Goal: Check status: Check status

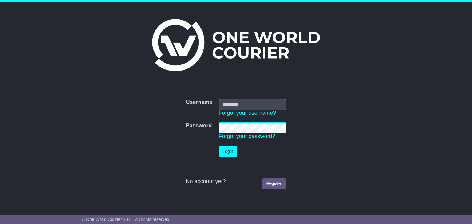
type input "**********"
click at [231, 158] on td "Login" at bounding box center [253, 151] width 74 height 17
click at [230, 151] on button "Login" at bounding box center [228, 151] width 18 height 11
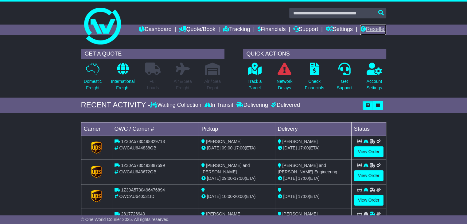
click at [380, 30] on link "Reseller" at bounding box center [373, 30] width 26 height 10
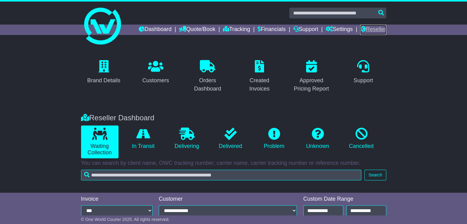
click at [383, 34] on link "Reseller" at bounding box center [373, 30] width 26 height 10
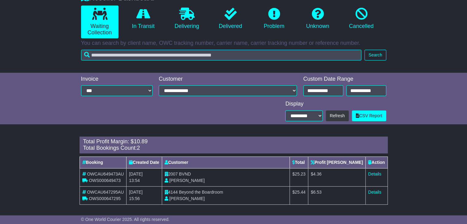
scroll to position [122, 0]
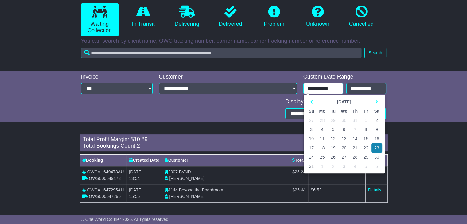
click at [339, 92] on input "**********" at bounding box center [323, 88] width 40 height 11
click at [380, 99] on th at bounding box center [376, 101] width 11 height 9
click at [368, 134] on td "19" at bounding box center [366, 138] width 11 height 9
type input "**********"
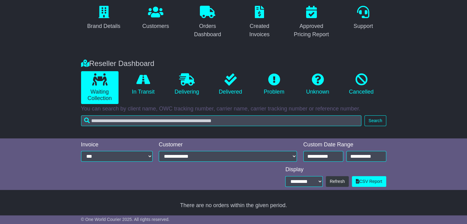
scroll to position [104, 0]
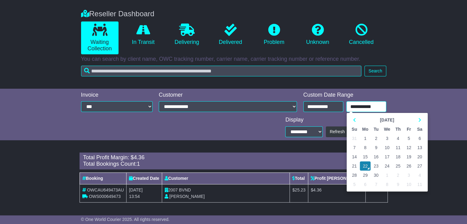
click at [375, 110] on input "**********" at bounding box center [366, 106] width 40 height 11
click at [411, 156] on td "19" at bounding box center [409, 156] width 11 height 9
type input "**********"
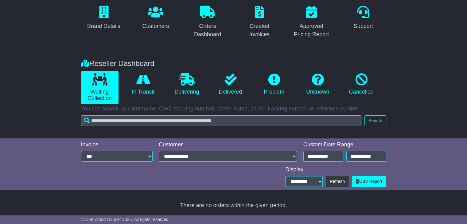
scroll to position [54, 0]
click at [137, 76] on icon at bounding box center [143, 79] width 14 height 12
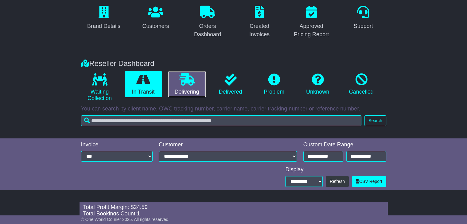
click at [195, 78] on link "Delivering" at bounding box center [186, 84] width 37 height 26
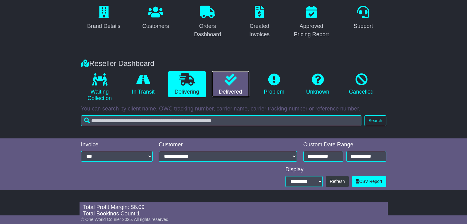
click at [244, 81] on link "Delivered" at bounding box center [230, 84] width 37 height 26
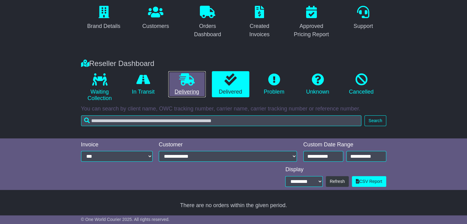
click at [189, 77] on icon at bounding box center [186, 79] width 15 height 12
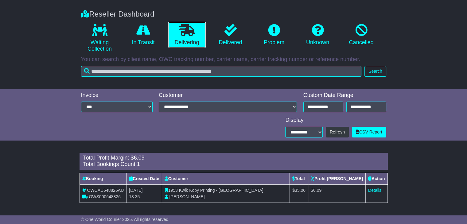
scroll to position [104, 0]
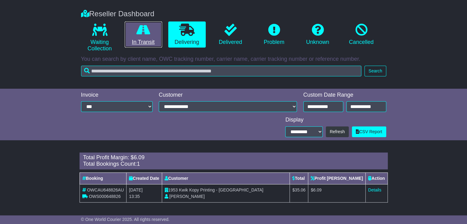
click at [146, 32] on icon at bounding box center [143, 30] width 14 height 12
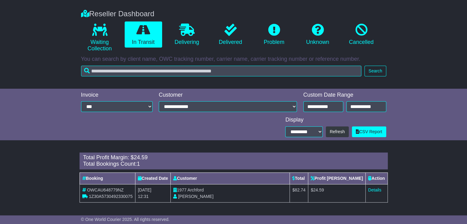
click at [204, 189] on span "Archford" at bounding box center [196, 190] width 16 height 5
copy span "Archford"
click at [374, 189] on link "Details" at bounding box center [374, 190] width 13 height 5
click at [200, 35] on link "Delivering" at bounding box center [186, 34] width 37 height 26
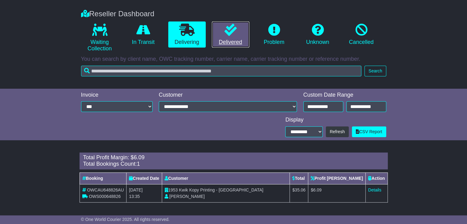
click at [227, 39] on link "Delivered" at bounding box center [230, 34] width 37 height 26
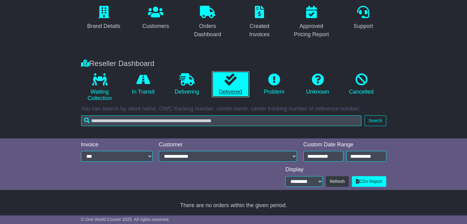
scroll to position [54, 0]
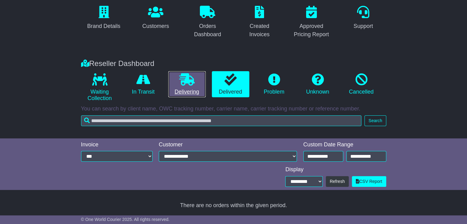
click at [184, 96] on link "Delivering" at bounding box center [186, 84] width 37 height 26
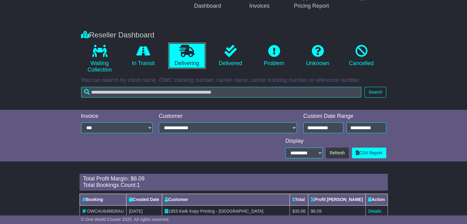
scroll to position [104, 0]
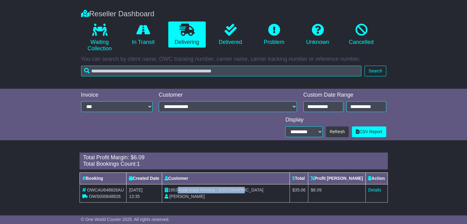
drag, startPoint x: 189, startPoint y: 189, endPoint x: 259, endPoint y: 190, distance: 69.7
click at [259, 190] on td "1953 Kwik Kopy Printing - Perth CBD Shahna Nixon" at bounding box center [226, 193] width 128 height 18
copy td "Kwik Kopy Printing - Perth CBD"
click at [377, 190] on link "Details" at bounding box center [374, 190] width 13 height 5
click at [231, 34] on icon at bounding box center [231, 30] width 12 height 12
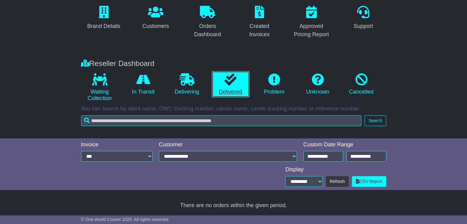
scroll to position [54, 0]
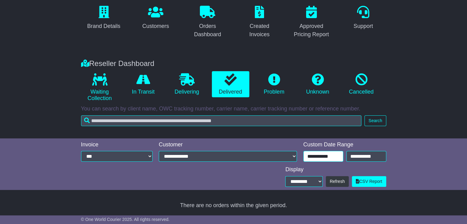
click at [337, 156] on input "**********" at bounding box center [323, 156] width 40 height 11
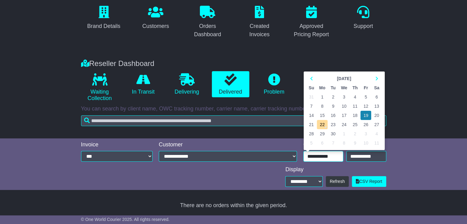
click at [375, 114] on td "20" at bounding box center [376, 115] width 11 height 9
type input "**********"
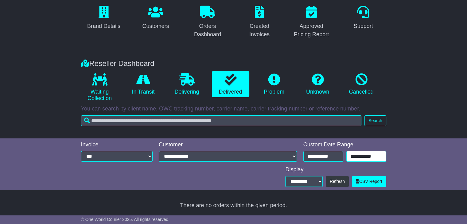
click at [355, 160] on input "**********" at bounding box center [366, 156] width 40 height 11
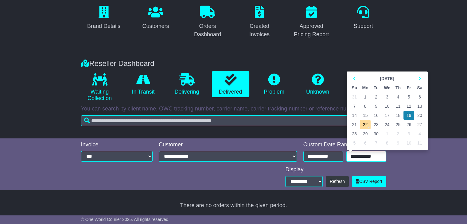
click at [419, 113] on td "20" at bounding box center [419, 115] width 11 height 9
type input "**********"
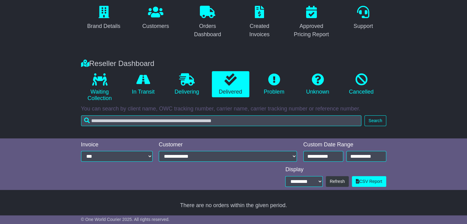
click at [120, 92] on li "Waiting Collection" at bounding box center [100, 87] width 44 height 33
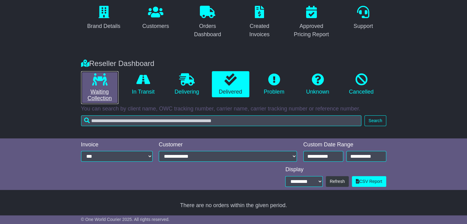
click at [106, 88] on link "Waiting Collection" at bounding box center [99, 87] width 37 height 33
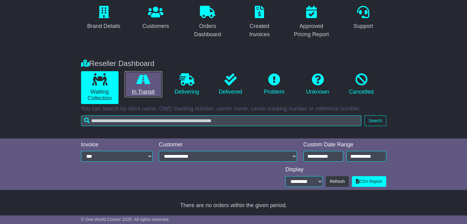
click at [129, 90] on link "In Transit" at bounding box center [143, 84] width 37 height 26
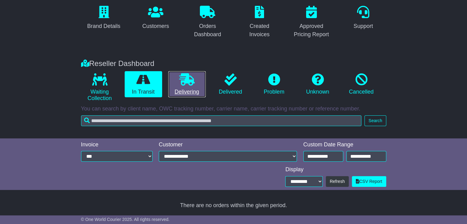
click at [193, 90] on link "Delivering" at bounding box center [186, 84] width 37 height 26
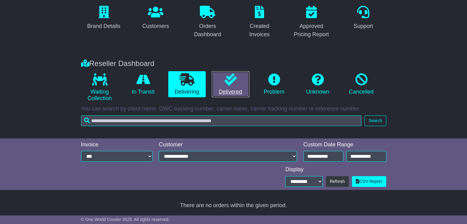
click at [225, 82] on icon at bounding box center [231, 79] width 12 height 12
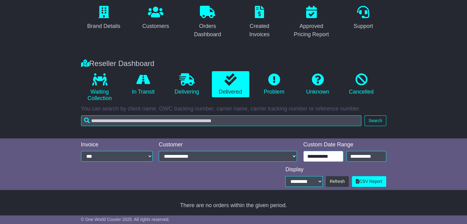
click at [316, 156] on input "**********" at bounding box center [323, 156] width 40 height 11
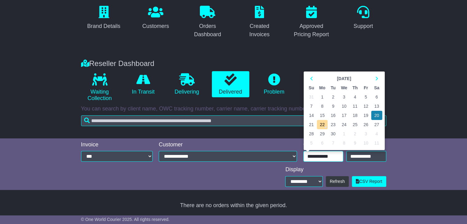
click at [312, 122] on td "21" at bounding box center [311, 124] width 11 height 9
type input "**********"
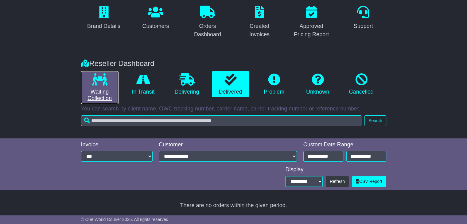
click at [97, 86] on link "Waiting Collection" at bounding box center [99, 87] width 37 height 33
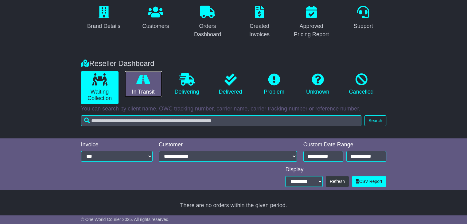
click at [133, 86] on link "In Transit" at bounding box center [143, 84] width 37 height 26
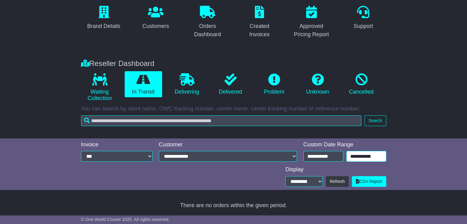
click at [374, 161] on input "**********" at bounding box center [366, 156] width 40 height 11
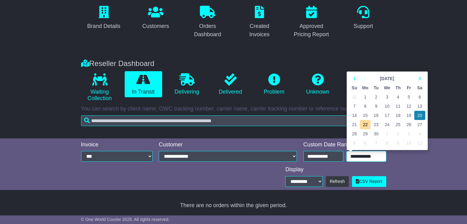
click at [351, 123] on td "21" at bounding box center [354, 124] width 11 height 9
type input "**********"
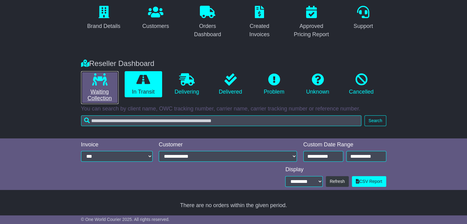
click at [93, 81] on icon at bounding box center [99, 79] width 15 height 12
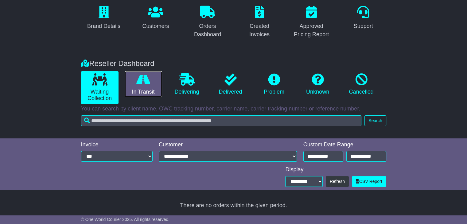
click at [128, 84] on link "In Transit" at bounding box center [143, 84] width 37 height 26
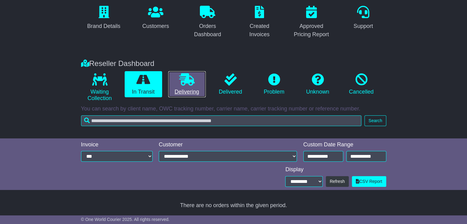
click at [188, 90] on link "Delivering" at bounding box center [186, 84] width 37 height 26
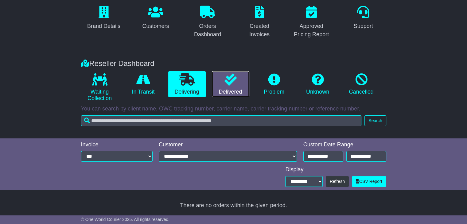
click at [224, 91] on link "Delivered" at bounding box center [230, 84] width 37 height 26
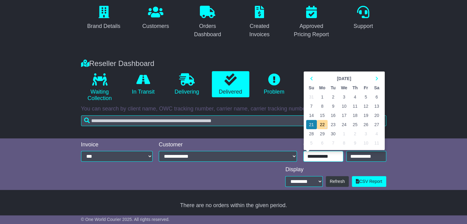
drag, startPoint x: 311, startPoint y: 156, endPoint x: 313, endPoint y: 153, distance: 3.9
click at [311, 157] on input "**********" at bounding box center [323, 156] width 40 height 11
click at [322, 125] on td "22" at bounding box center [322, 124] width 11 height 9
type input "**********"
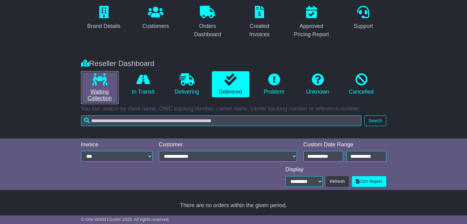
click at [100, 97] on link "Waiting Collection" at bounding box center [99, 87] width 37 height 33
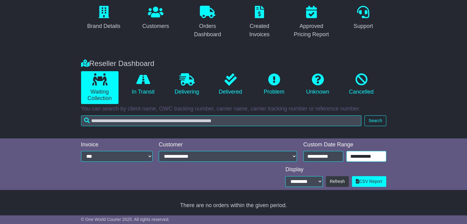
click at [367, 155] on input "**********" at bounding box center [366, 156] width 40 height 11
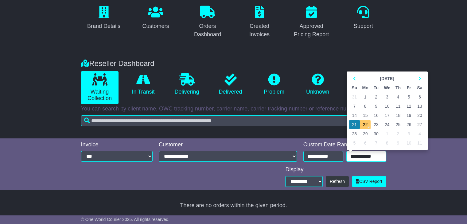
click at [364, 127] on td "22" at bounding box center [365, 124] width 11 height 9
type input "**********"
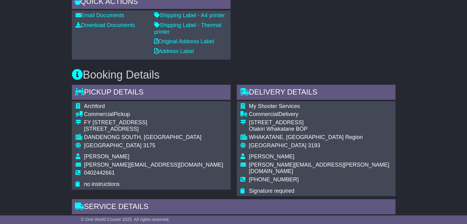
scroll to position [307, 0]
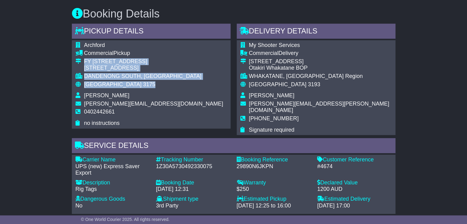
drag, startPoint x: 119, startPoint y: 83, endPoint x: 83, endPoint y: 59, distance: 43.4
click at [83, 59] on tbody "Archford Commercial Pickup FY 30/73 Assembly Drive 30/73 Assembly Drive DANDENO…" at bounding box center [150, 84] width 148 height 85
copy tbody "FY 30/73 Assembly Drive 30/73 Assembly Drive DANDENONG SOUTH, VIC Australia 3175"
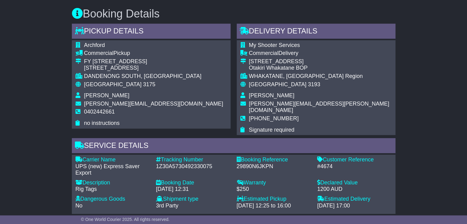
click at [98, 108] on td "rachel@archford.com.au" at bounding box center [153, 105] width 139 height 8
click at [96, 111] on span "0402442661" at bounding box center [99, 112] width 31 height 6
copy span "0402442661"
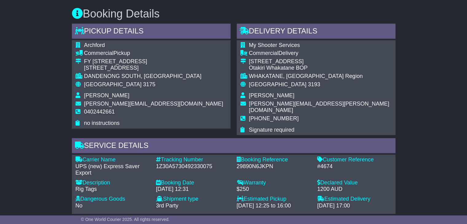
click at [180, 163] on div "1Z30A5730492330075" at bounding box center [193, 166] width 75 height 7
copy div "1Z30A5730492330075"
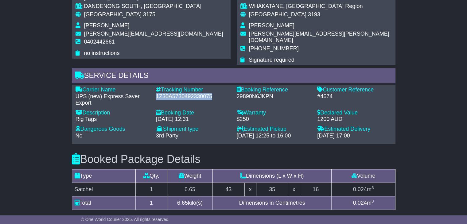
scroll to position [399, 0]
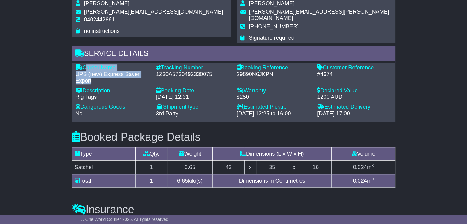
drag, startPoint x: 97, startPoint y: 78, endPoint x: 84, endPoint y: 61, distance: 20.9
click at [84, 64] on div "Carrier Name - UPS (new) Express Saver Export Description - Rig Tags Tracking N…" at bounding box center [233, 92] width 322 height 56
copy div "Carrier Name - UPS (new) Express Saver Export"
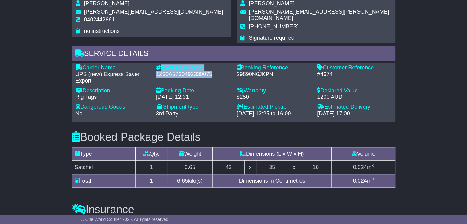
drag, startPoint x: 205, startPoint y: 66, endPoint x: 161, endPoint y: 61, distance: 44.0
click at [161, 64] on div "Tracking Number - 1Z30A5730492330075" at bounding box center [193, 74] width 81 height 20
copy div "Tracking Number - 1Z30A5730492330075"
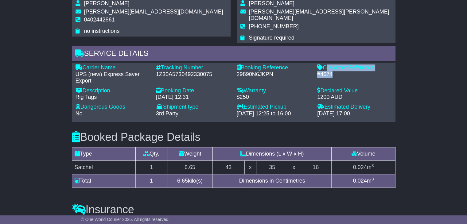
drag, startPoint x: 342, startPoint y: 70, endPoint x: 325, endPoint y: 60, distance: 19.2
click at [325, 64] on div "Customer Reference - #4674" at bounding box center [354, 74] width 81 height 20
copy div "Customer Reference - #4674"
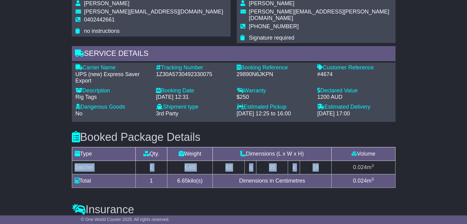
drag, startPoint x: 75, startPoint y: 158, endPoint x: 318, endPoint y: 157, distance: 243.6
click at [318, 161] on tr "Satchel 1 6.65 43 x 35 x 16 0.024 m 3" at bounding box center [233, 168] width 323 height 14
copy tr "Satchel 1 6.65 43 x 35 x 16"
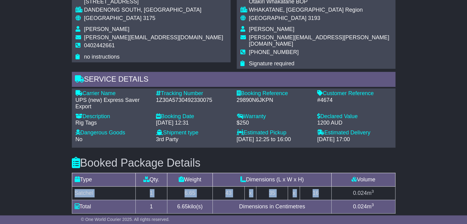
scroll to position [338, 0]
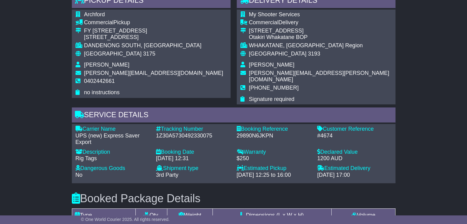
click at [272, 70] on span "scott.o.kendrick@gmail.com" at bounding box center [319, 76] width 140 height 13
click at [271, 66] on span "Scott Kendrick" at bounding box center [271, 65] width 45 height 6
copy tbody "Scott Kendrick"
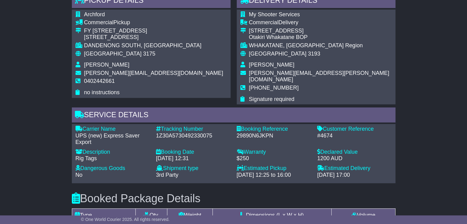
click at [266, 85] on span "+64211350737" at bounding box center [274, 88] width 50 height 6
copy tbody "+64211350737"
click at [95, 52] on span "[GEOGRAPHIC_DATA]" at bounding box center [112, 54] width 57 height 6
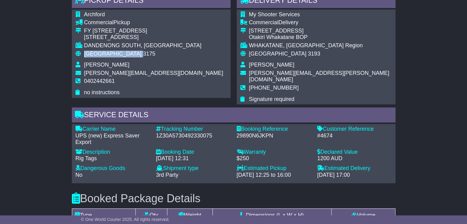
click at [95, 52] on span "[GEOGRAPHIC_DATA]" at bounding box center [112, 54] width 57 height 6
click at [272, 53] on span "New Zealand" at bounding box center [277, 54] width 57 height 6
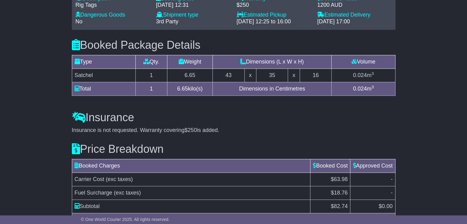
scroll to position [535, 0]
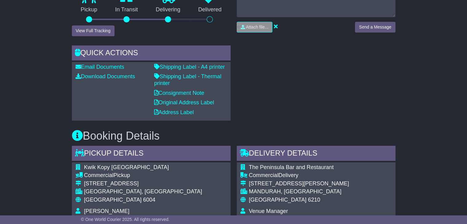
scroll to position [276, 0]
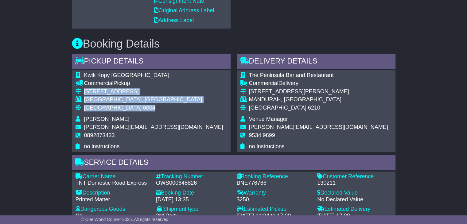
drag, startPoint x: 122, startPoint y: 107, endPoint x: 82, endPoint y: 89, distance: 44.1
click at [82, 89] on tbody "Kwik Kopy [GEOGRAPHIC_DATA] Commercial Pickup [STREET_ADDRESS] [GEOGRAPHIC_DATA…" at bounding box center [150, 111] width 148 height 78
copy tbody "[STREET_ADDRESS]"
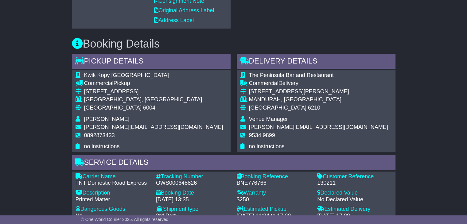
click at [96, 135] on span "0892873433" at bounding box center [99, 135] width 31 height 6
click at [95, 134] on span "0892873433" at bounding box center [99, 135] width 31 height 6
copy span "0892873433"
click at [181, 182] on div "OWS000648826" at bounding box center [193, 183] width 75 height 7
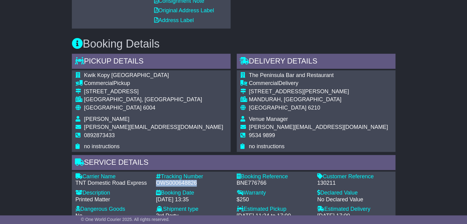
click at [181, 182] on div "OWS000648826" at bounding box center [193, 183] width 75 height 7
copy div "OWS000648826"
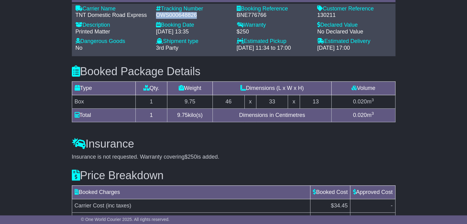
scroll to position [399, 0]
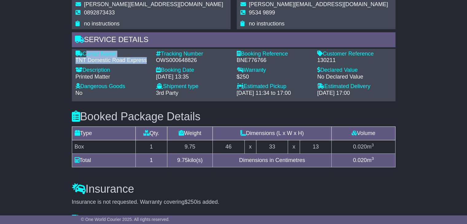
drag, startPoint x: 146, startPoint y: 59, endPoint x: 85, endPoint y: 53, distance: 61.4
click at [85, 53] on div "Carrier Name - TNT Domestic Road Express" at bounding box center [112, 57] width 81 height 13
copy div "Carrier Name - TNT Domestic Road Express"
click at [195, 58] on div "OWS000648826" at bounding box center [193, 60] width 75 height 7
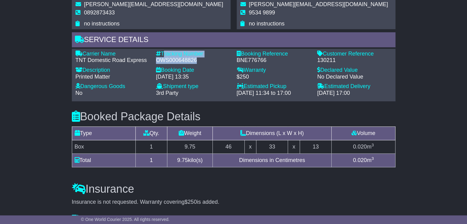
drag, startPoint x: 197, startPoint y: 58, endPoint x: 162, endPoint y: 49, distance: 35.5
click at [162, 49] on div "Carrier Name - TNT Domestic Road Express Description - Printed Matter Tracking …" at bounding box center [234, 75] width 324 height 53
copy div "Tracking Number - OWS000648826"
click at [193, 72] on div "Booking Date" at bounding box center [193, 70] width 75 height 7
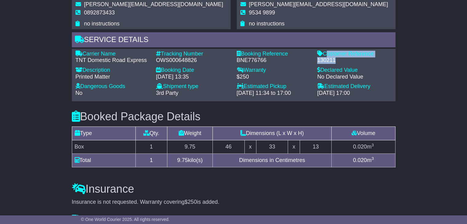
drag, startPoint x: 337, startPoint y: 58, endPoint x: 324, endPoint y: 52, distance: 13.7
click at [324, 52] on div "Customer Reference - 130211" at bounding box center [354, 57] width 81 height 13
copy div "Customer Reference - 130211"
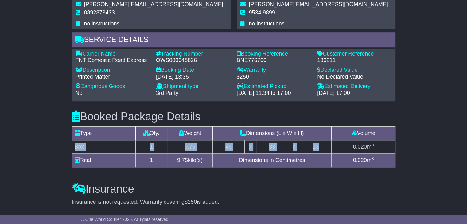
drag, startPoint x: 325, startPoint y: 143, endPoint x: 76, endPoint y: 143, distance: 249.4
click at [76, 143] on tr "Box 1 9.75 46 x 33 x 13 0.020 m 3" at bounding box center [233, 147] width 323 height 14
copy tr "Box 1 9.75 46 x 33 x 13"
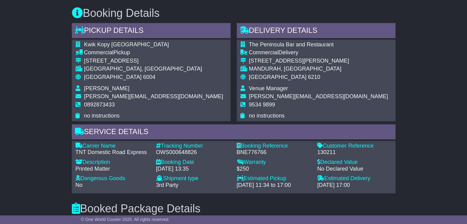
scroll to position [307, 0]
click at [268, 89] on span "Venue Manager" at bounding box center [268, 88] width 39 height 6
copy tbody "Venue Manager"
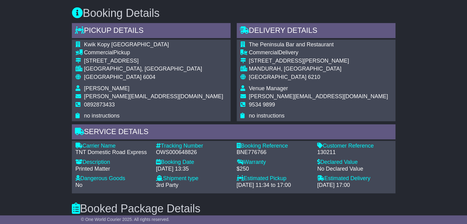
click at [264, 104] on span "9534 9899" at bounding box center [262, 105] width 26 height 6
click at [264, 103] on span "9534 9899" at bounding box center [262, 105] width 26 height 6
click at [262, 103] on span "9534 9899" at bounding box center [262, 105] width 26 height 6
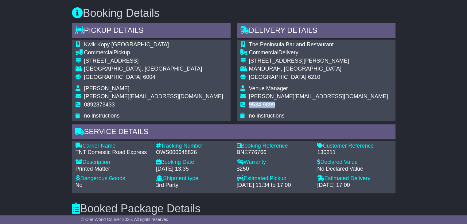
click at [262, 103] on span "9534 9899" at bounding box center [262, 105] width 26 height 6
copy tbody "9534 9899"
click at [143, 77] on span "6004" at bounding box center [149, 77] width 12 height 6
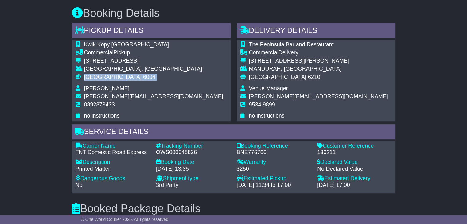
click at [143, 77] on span "6004" at bounding box center [149, 77] width 12 height 6
copy tbody "Australia 6004"
click at [308, 78] on span "6210" at bounding box center [314, 77] width 12 height 6
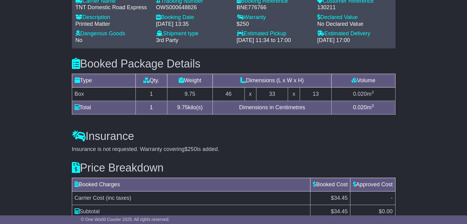
scroll to position [508, 0]
